Goal: Register for event/course

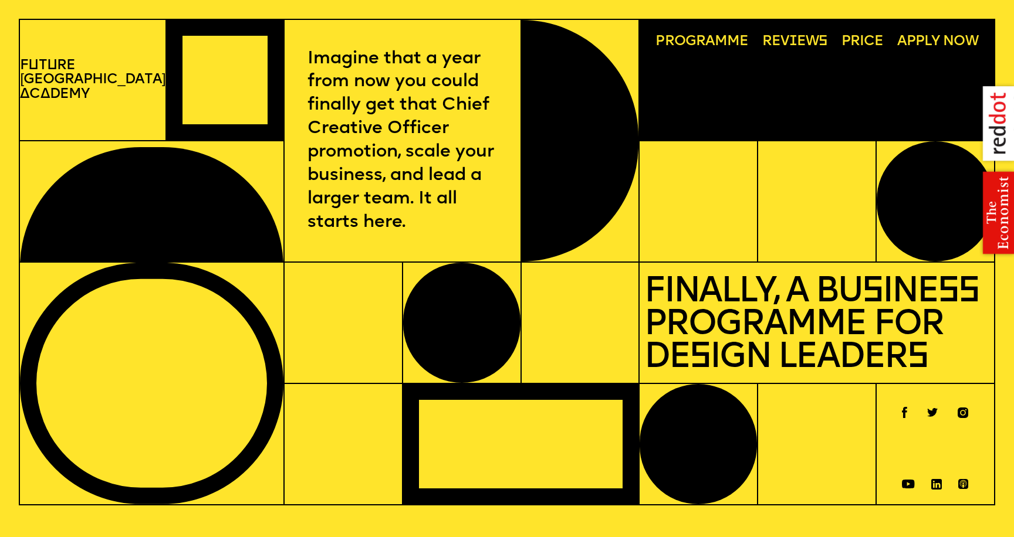
click at [700, 45] on span "Programme" at bounding box center [701, 42] width 92 height 15
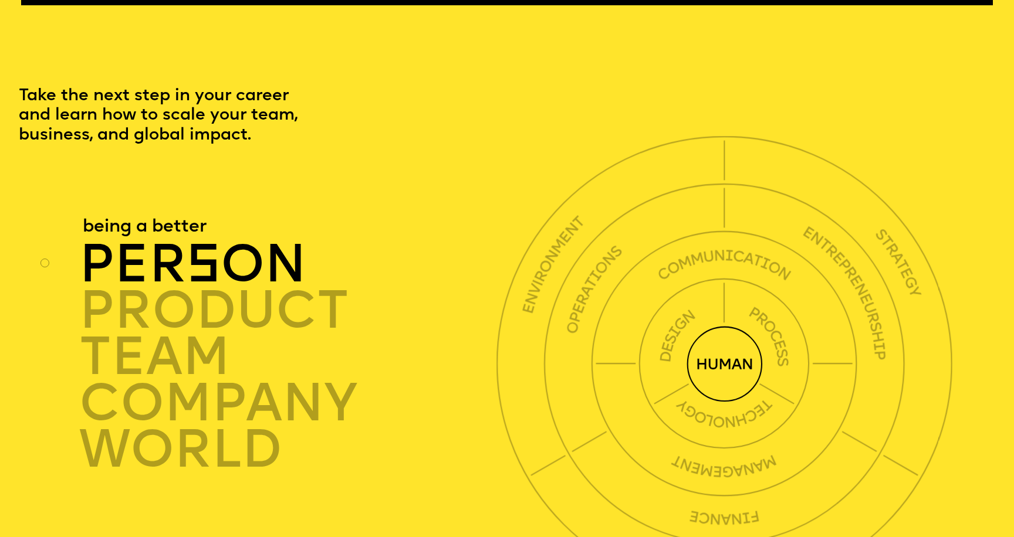
scroll to position [3047, 0]
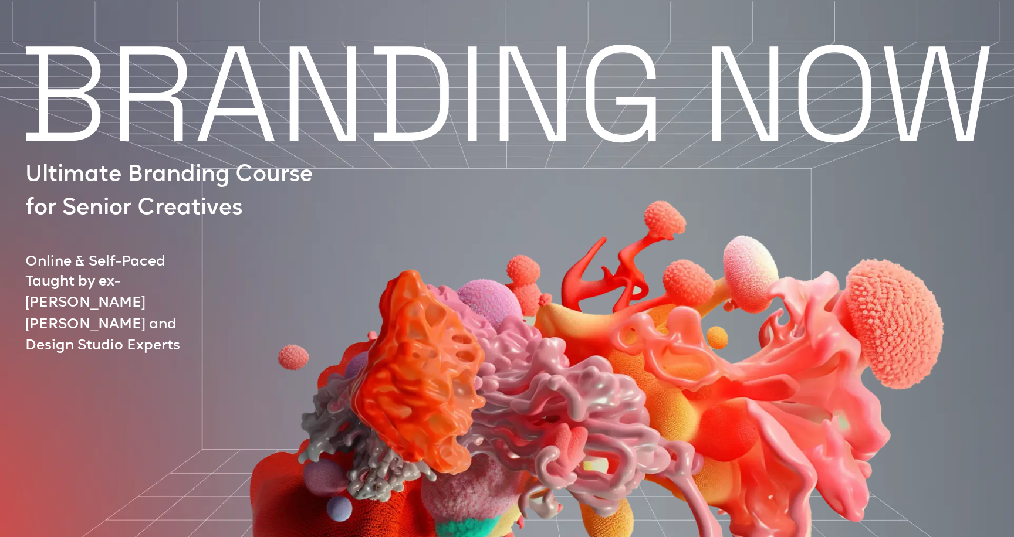
click at [154, 105] on div at bounding box center [561, 371] width 993 height 532
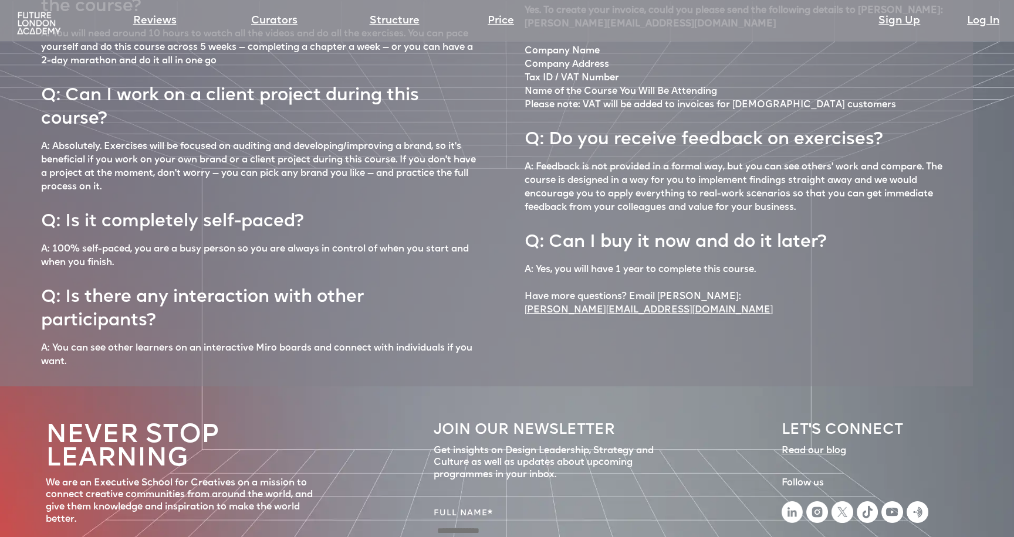
scroll to position [5152, 0]
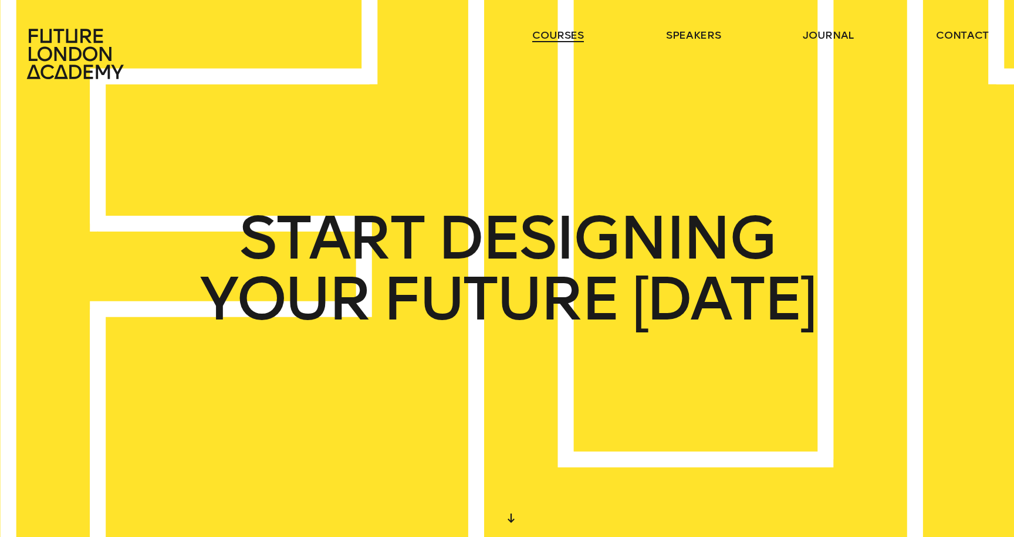
click at [562, 31] on link "courses" at bounding box center [558, 35] width 52 height 14
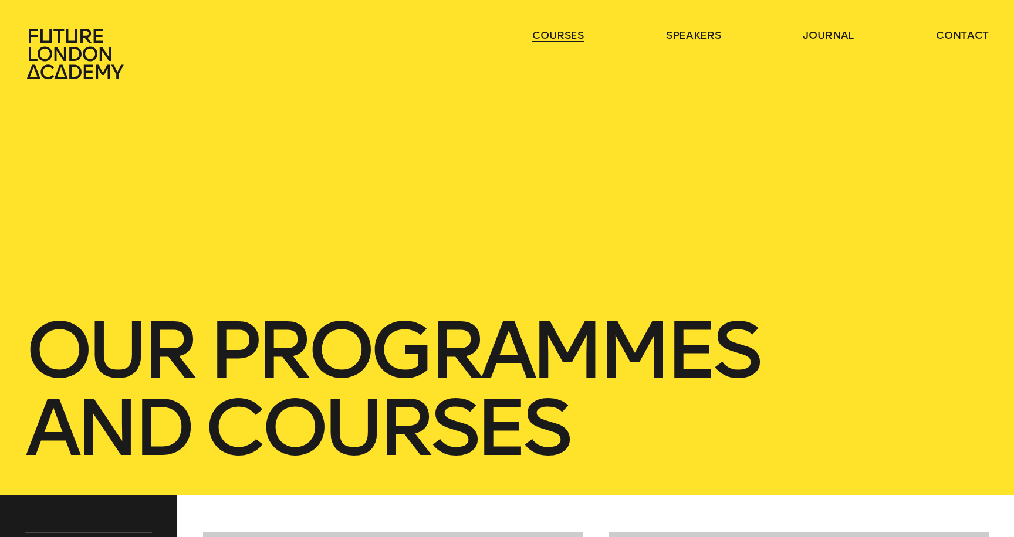
click at [562, 31] on link "courses" at bounding box center [558, 35] width 52 height 14
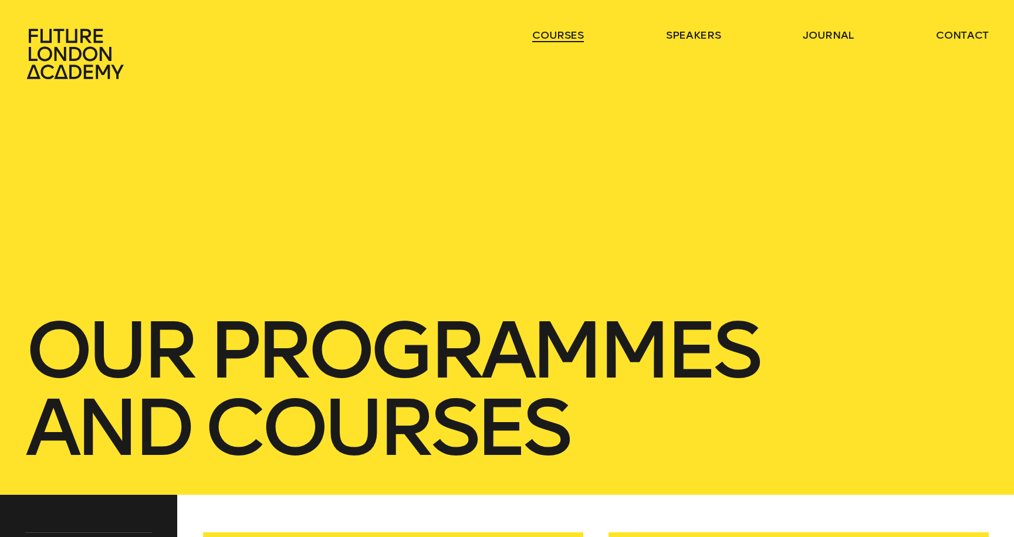
click at [553, 39] on link "courses" at bounding box center [558, 35] width 52 height 14
click at [548, 38] on link "courses" at bounding box center [558, 35] width 52 height 14
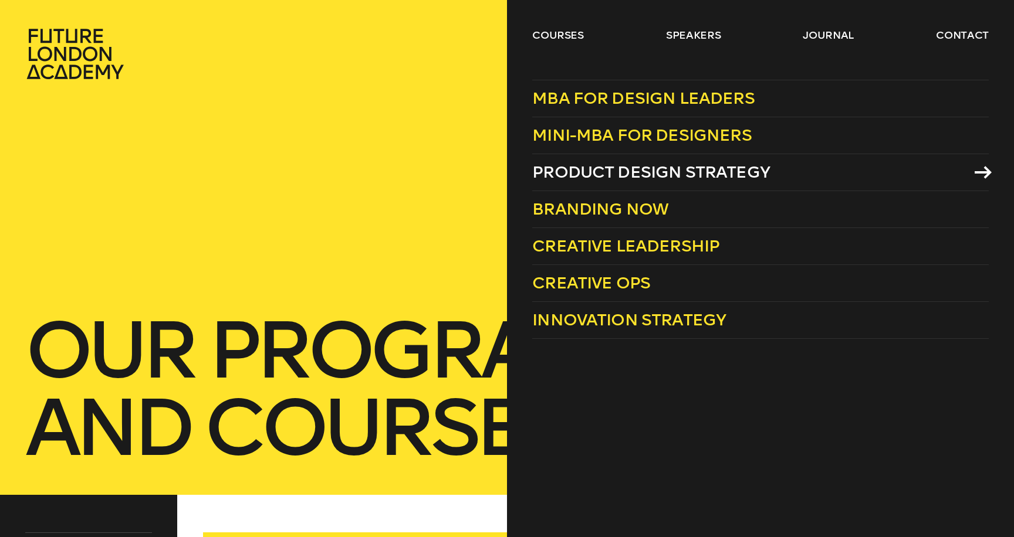
click at [567, 180] on span "Product Design Strategy" at bounding box center [651, 172] width 238 height 19
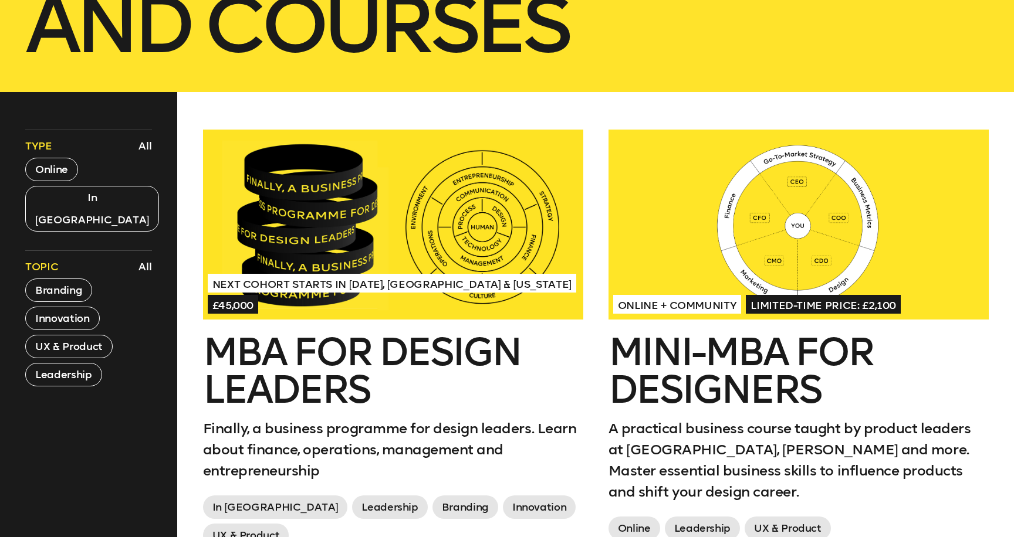
scroll to position [404, 0]
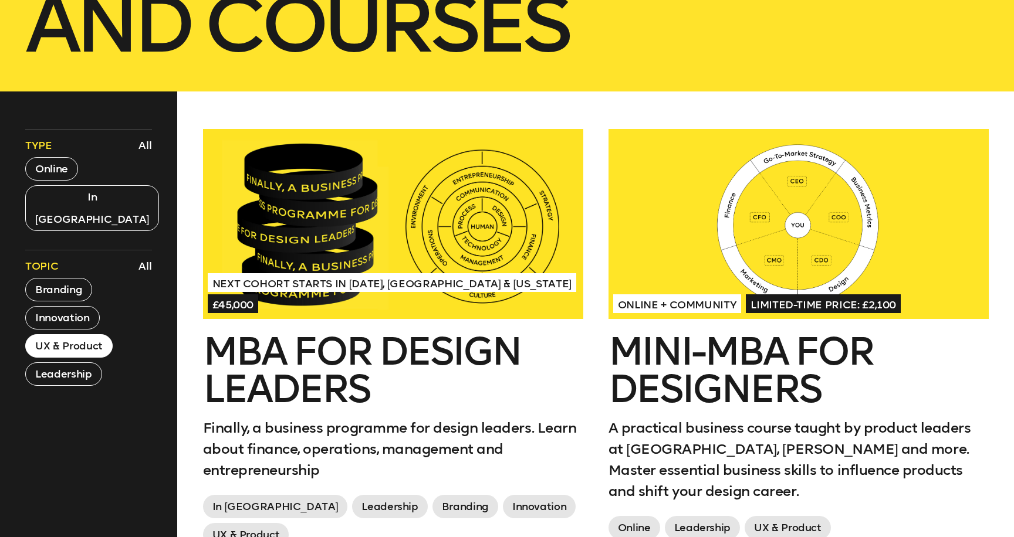
click at [92, 334] on button "UX & Product" at bounding box center [68, 345] width 87 height 23
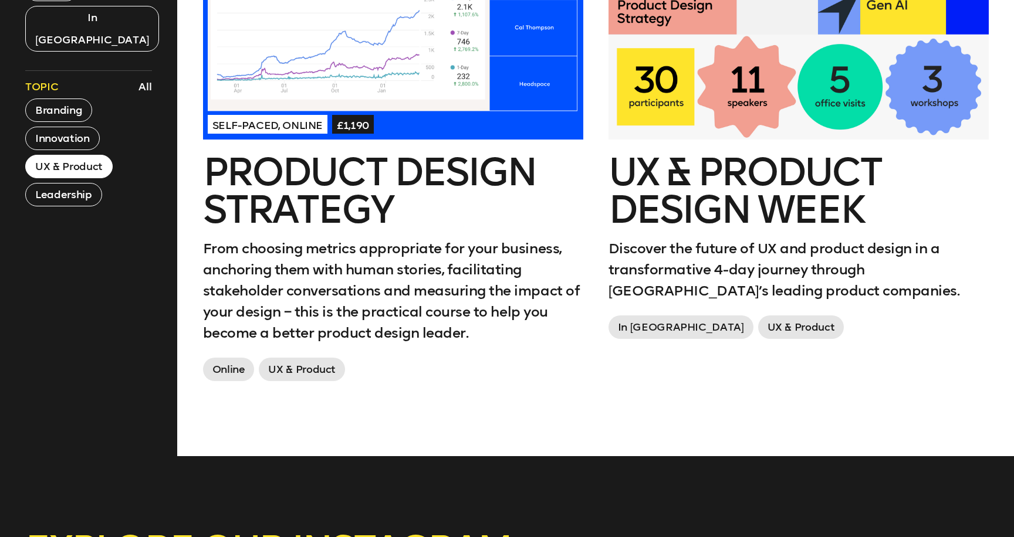
scroll to position [560, 0]
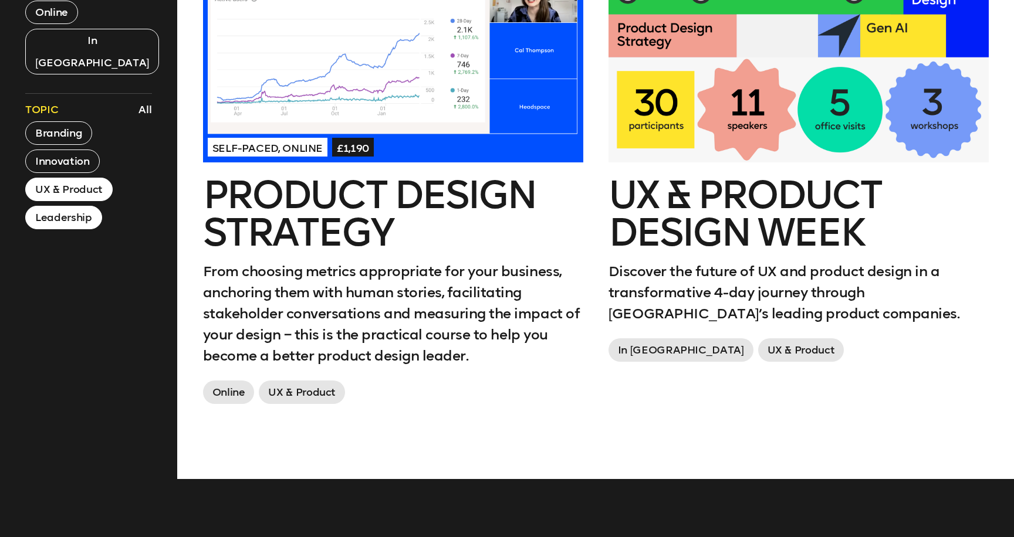
click at [86, 206] on button "Leadership" at bounding box center [63, 217] width 76 height 23
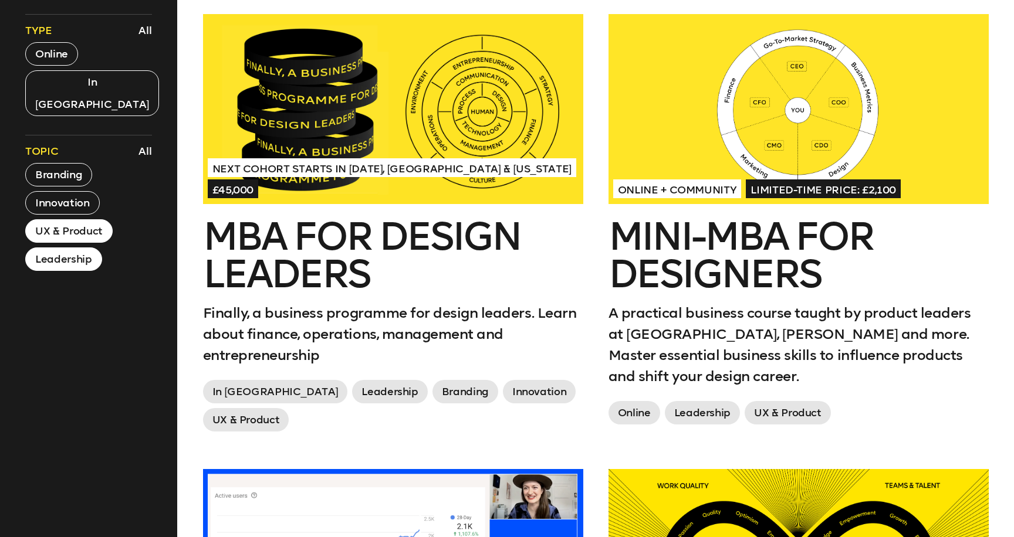
scroll to position [525, 0]
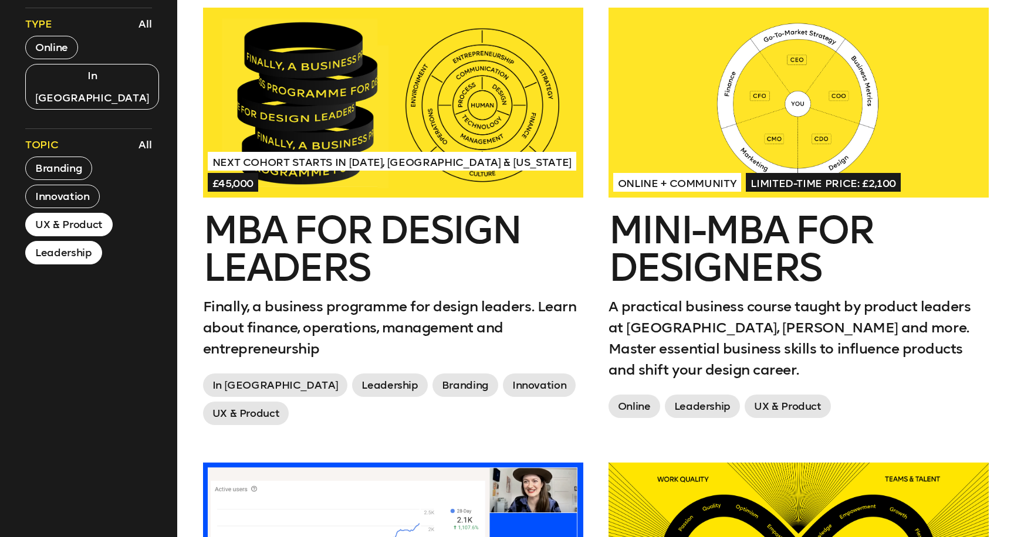
click at [745, 81] on div at bounding box center [798, 103] width 380 height 190
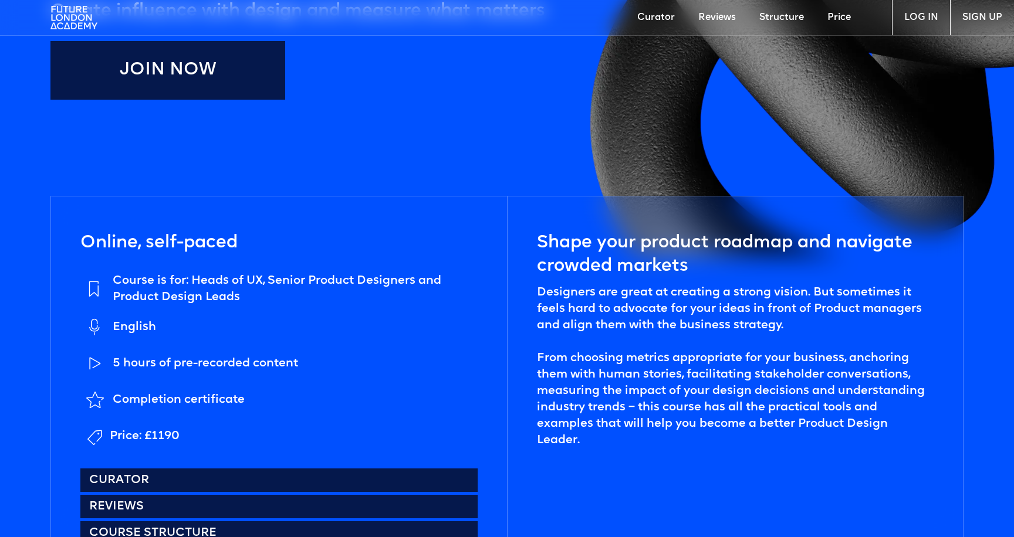
scroll to position [588, 0]
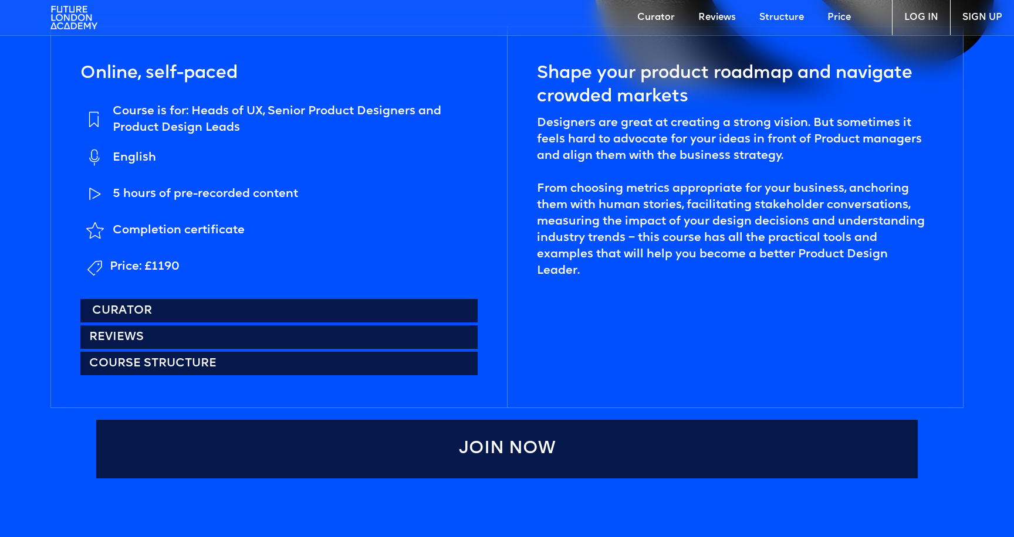
click at [439, 317] on link "Curator" at bounding box center [278, 310] width 397 height 23
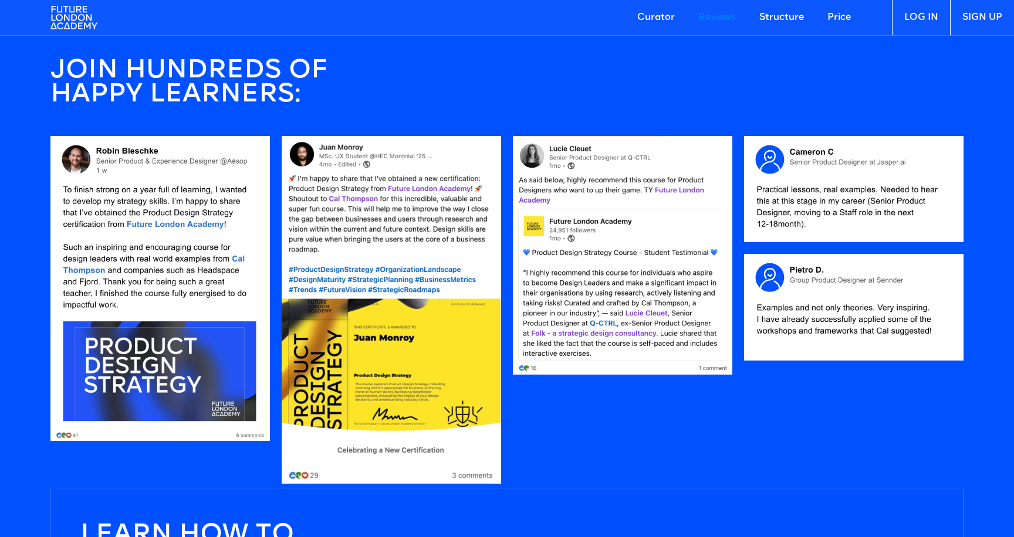
scroll to position [1080, 0]
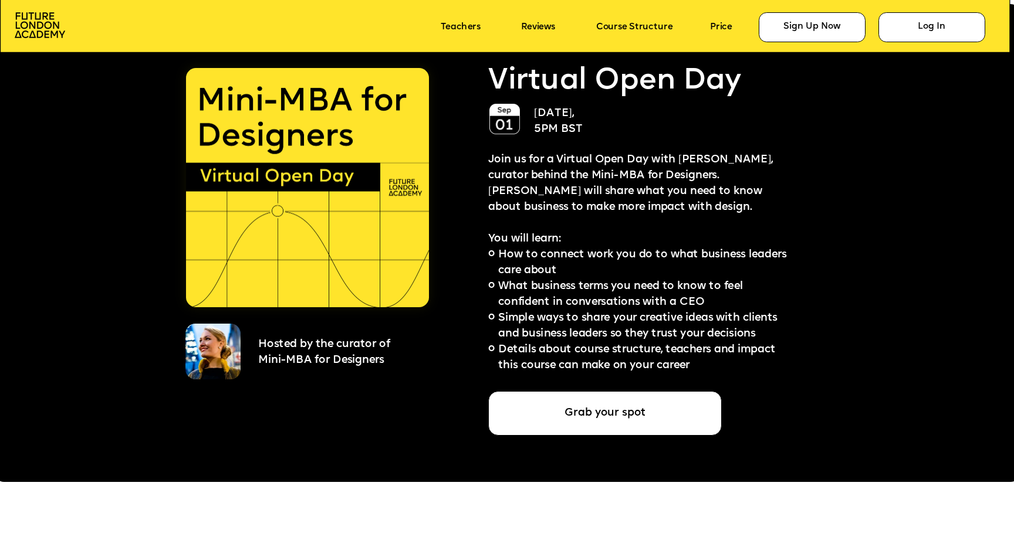
scroll to position [2623, 0]
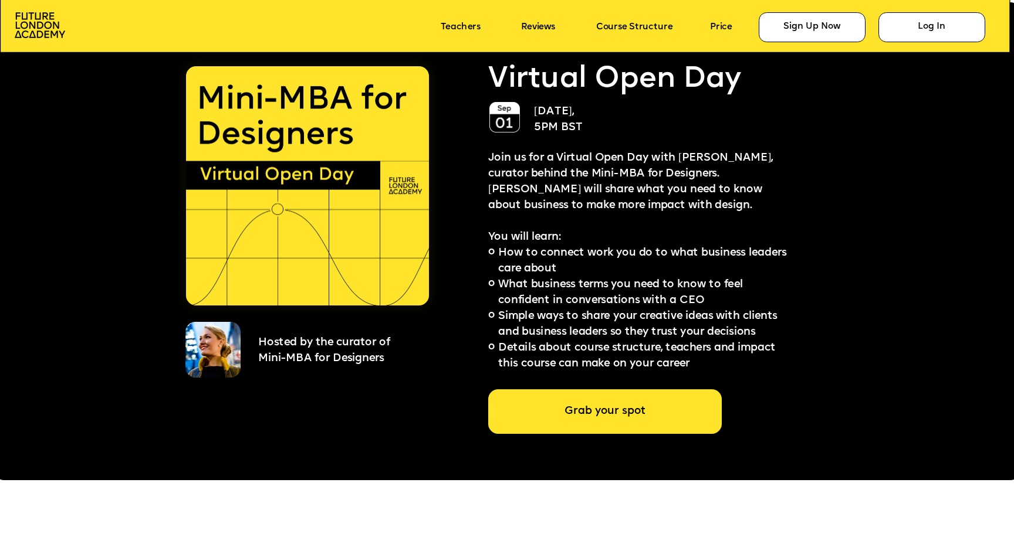
click at [591, 424] on div "Grab your spot" at bounding box center [605, 412] width 234 height 45
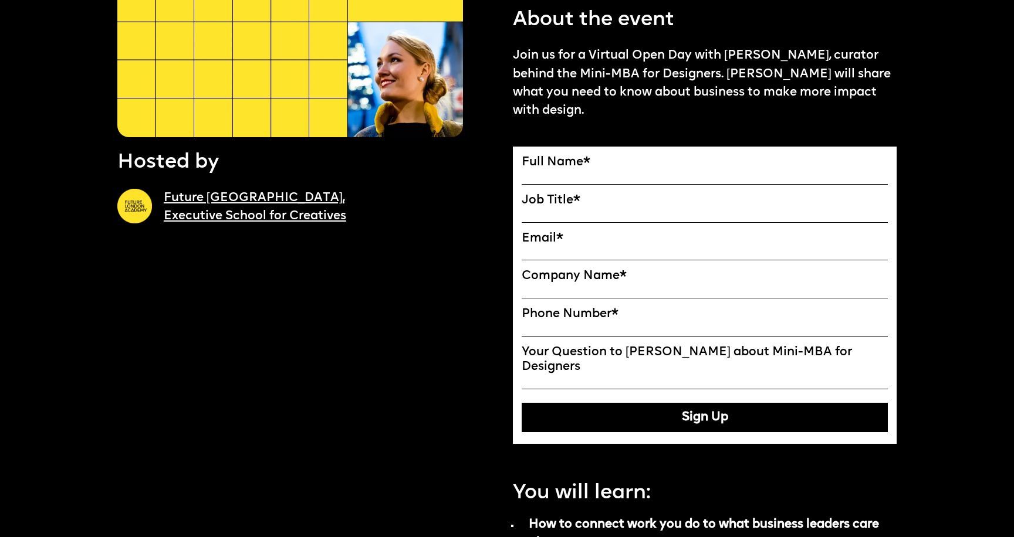
scroll to position [280, 0]
click at [539, 176] on input "Full Name" at bounding box center [705, 177] width 366 height 15
click at [567, 359] on label "Your Question to [PERSON_NAME] about Mini-MBA for Designers" at bounding box center [705, 359] width 366 height 29
click at [567, 374] on input "Your Question to [PERSON_NAME] about Mini-MBA for Designers" at bounding box center [705, 381] width 366 height 15
click at [569, 347] on label "Your Question to [PERSON_NAME] about Mini-MBA for Designers" at bounding box center [705, 359] width 366 height 29
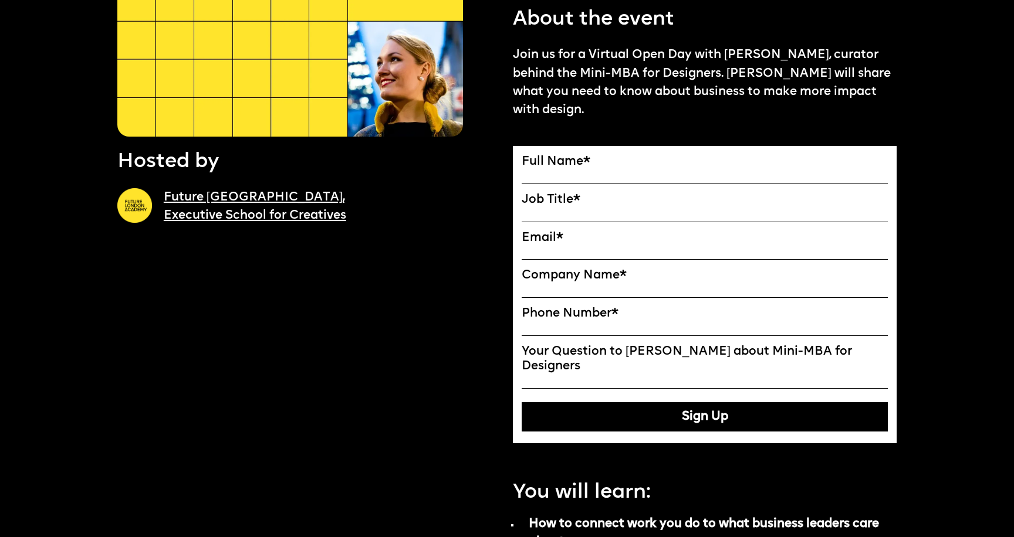
click at [569, 374] on input "Your Question to [PERSON_NAME] about Mini-MBA for Designers" at bounding box center [705, 381] width 366 height 15
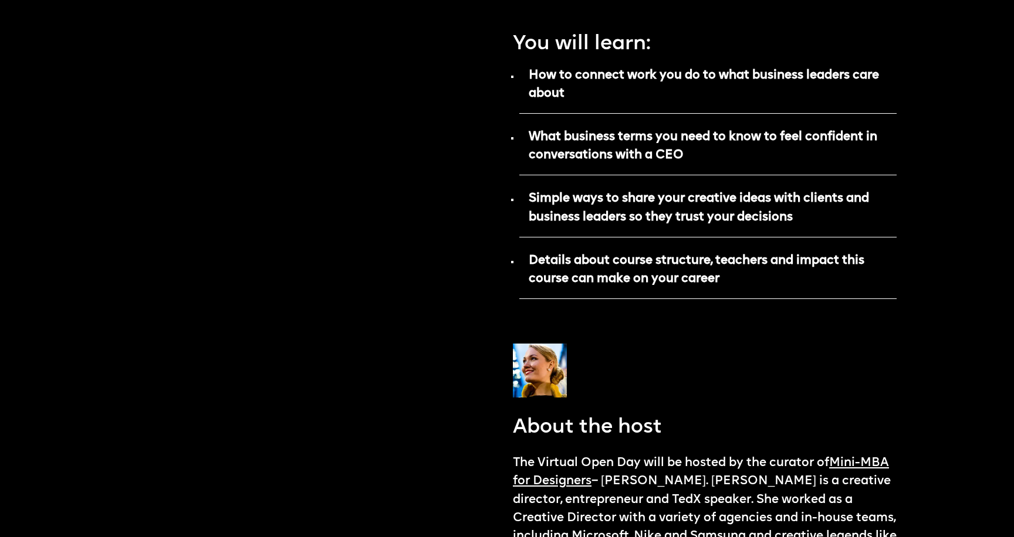
scroll to position [570, 0]
